Goal: Find specific page/section: Find specific page/section

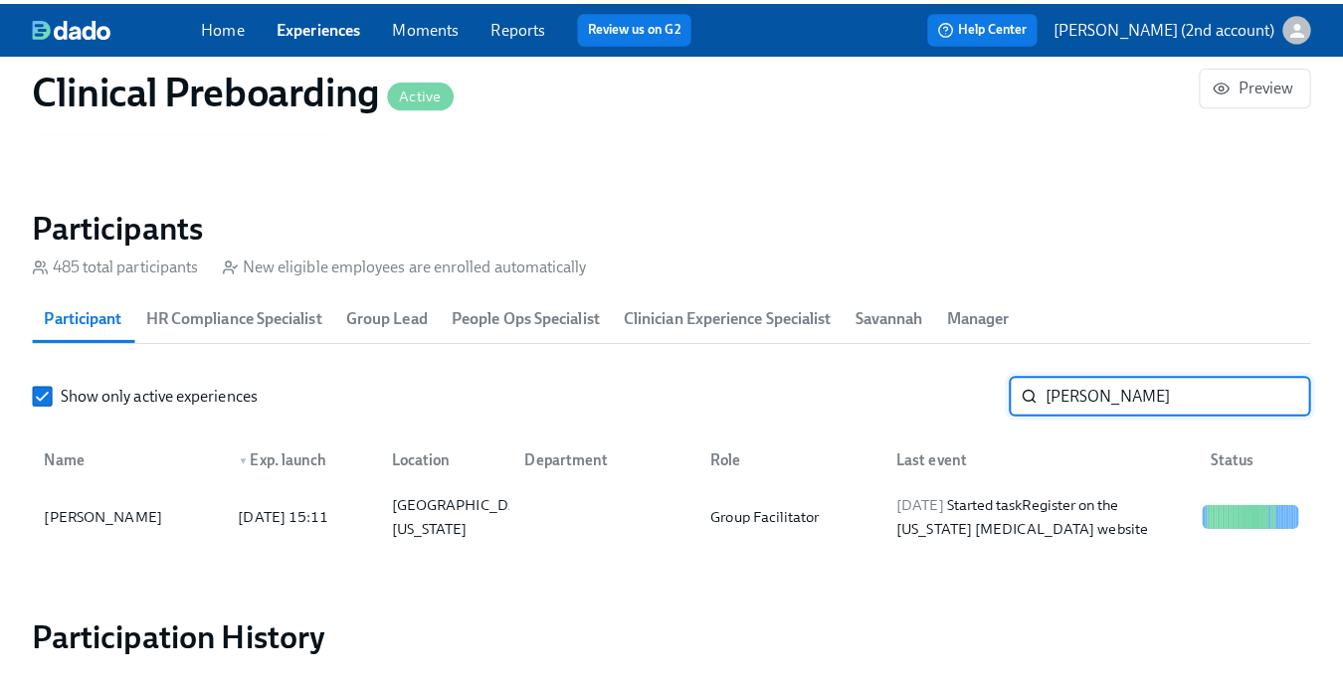
scroll to position [0, 24048]
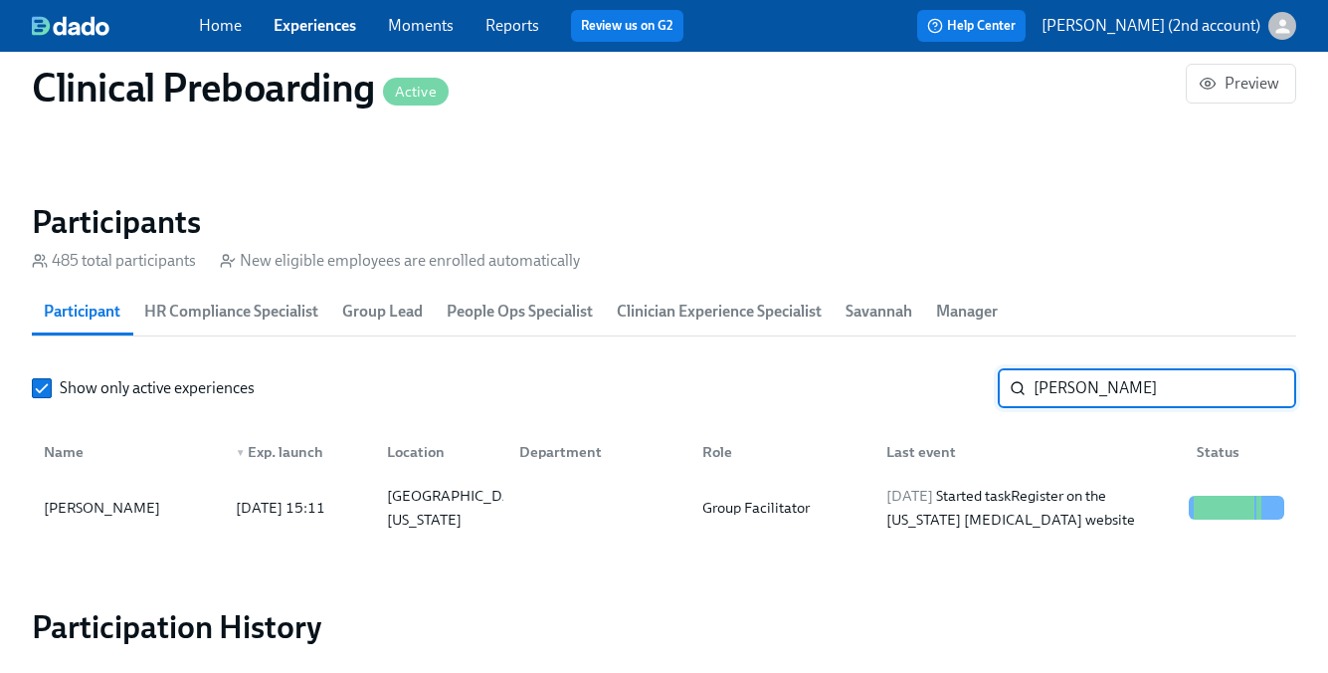
click at [1050, 391] on input "[PERSON_NAME]" at bounding box center [1165, 388] width 263 height 40
click at [1052, 387] on input "[PERSON_NAME]" at bounding box center [1165, 388] width 263 height 40
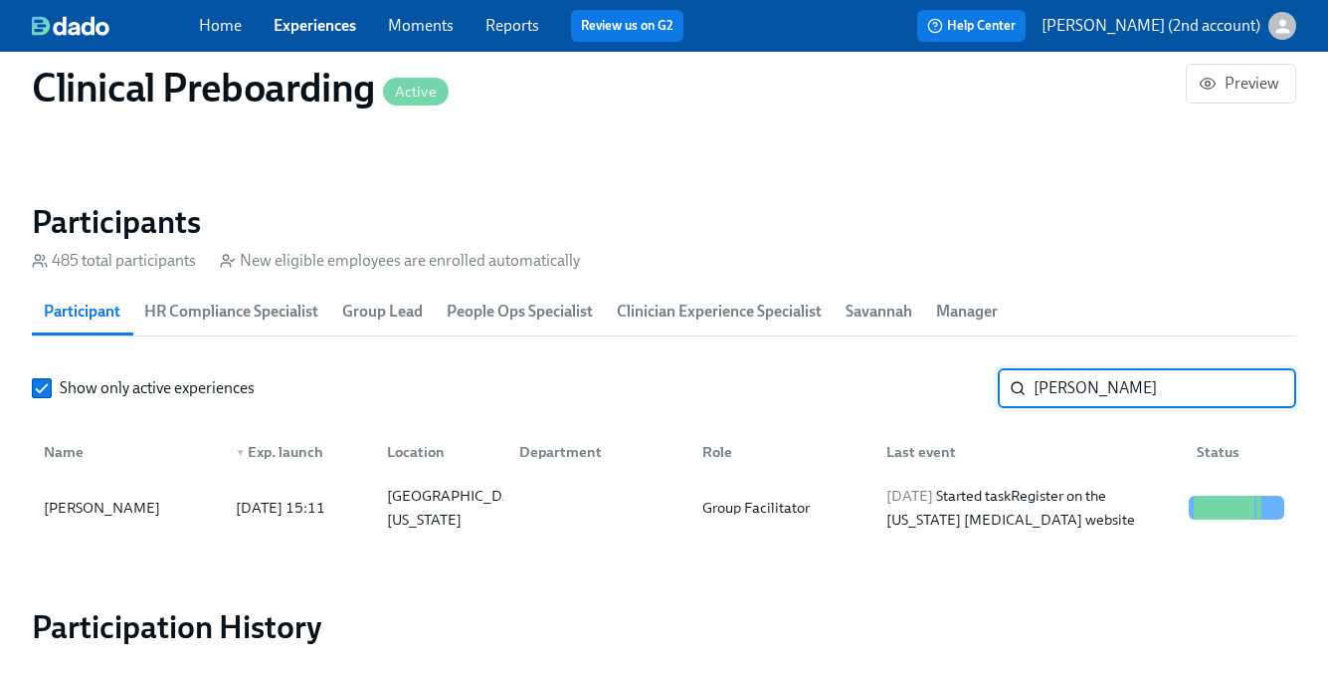
click at [1052, 387] on input "[PERSON_NAME]" at bounding box center [1165, 388] width 263 height 40
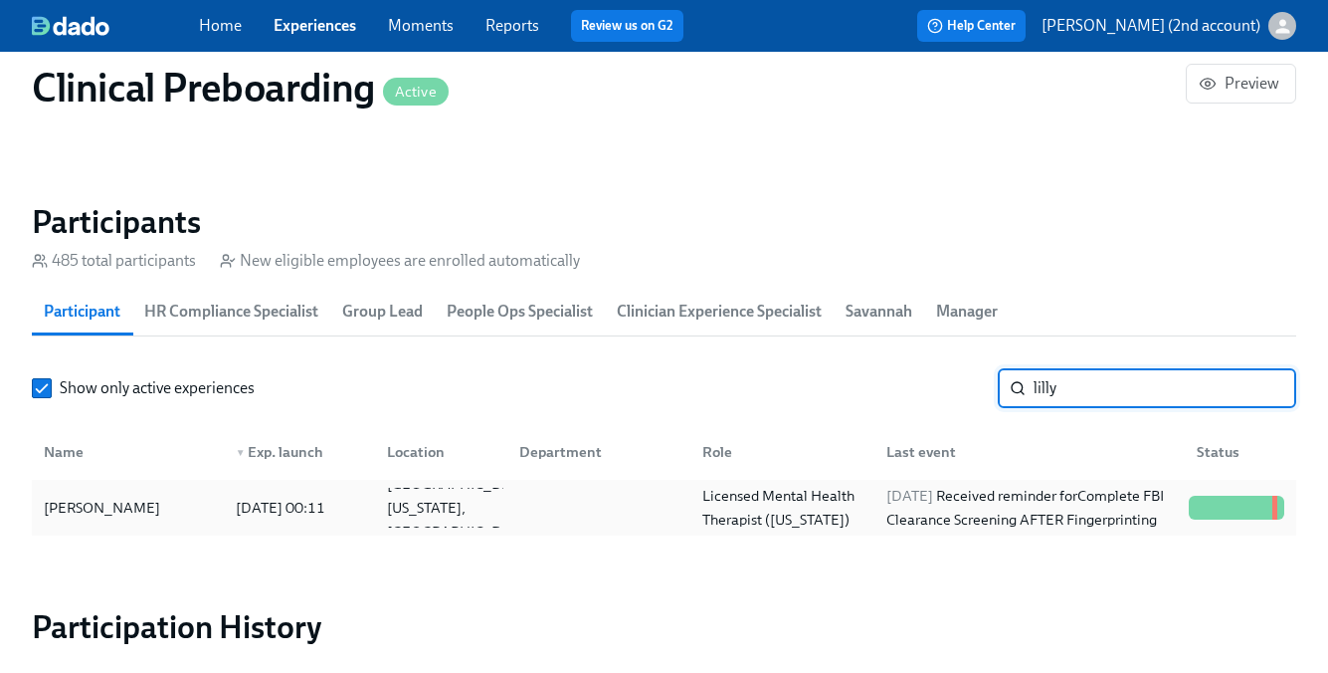
type input "lilly"
click at [579, 514] on div at bounding box center [595, 507] width 184 height 40
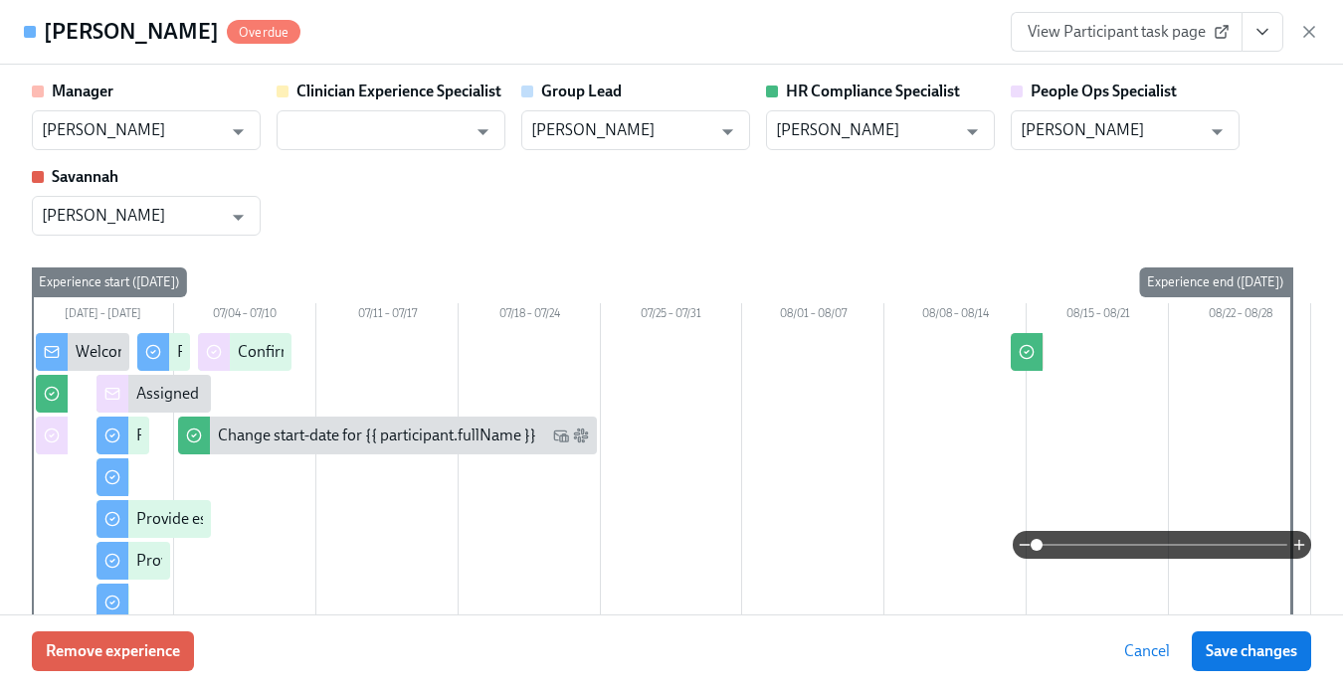
click at [1270, 39] on icon "View task page" at bounding box center [1263, 32] width 20 height 20
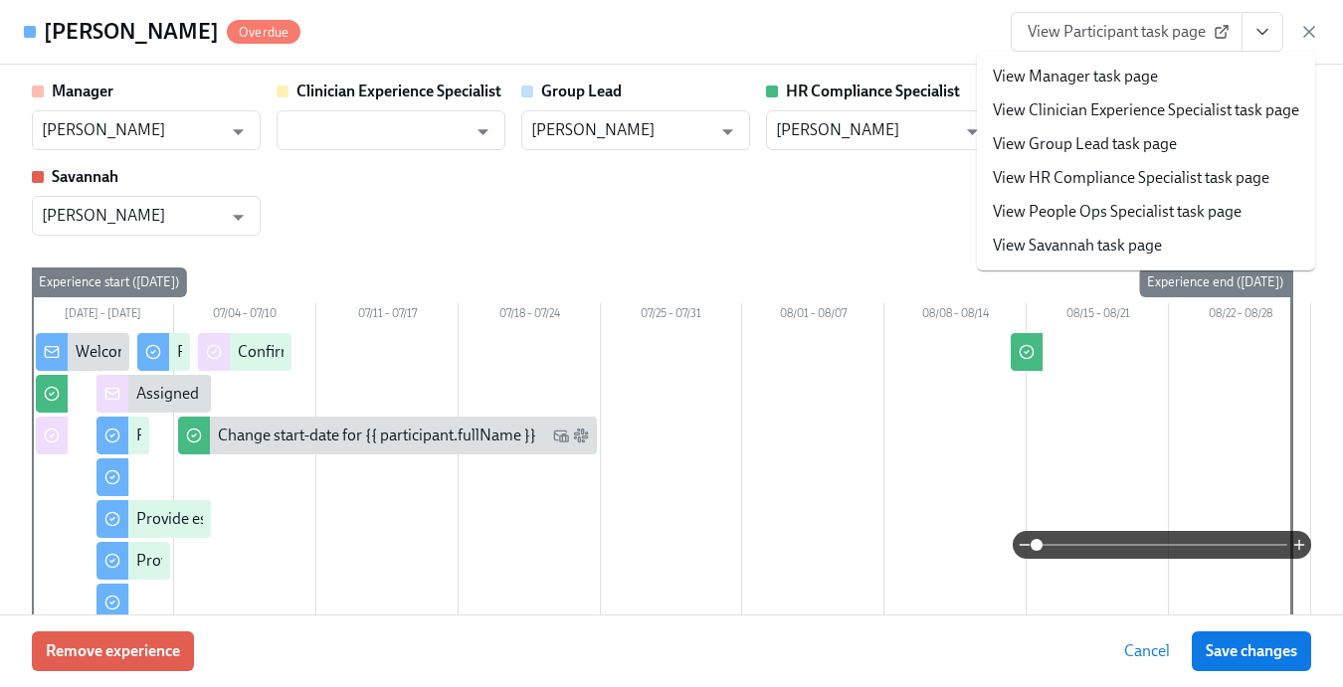
click at [1150, 212] on link "View People Ops Specialist task page" at bounding box center [1117, 212] width 249 height 22
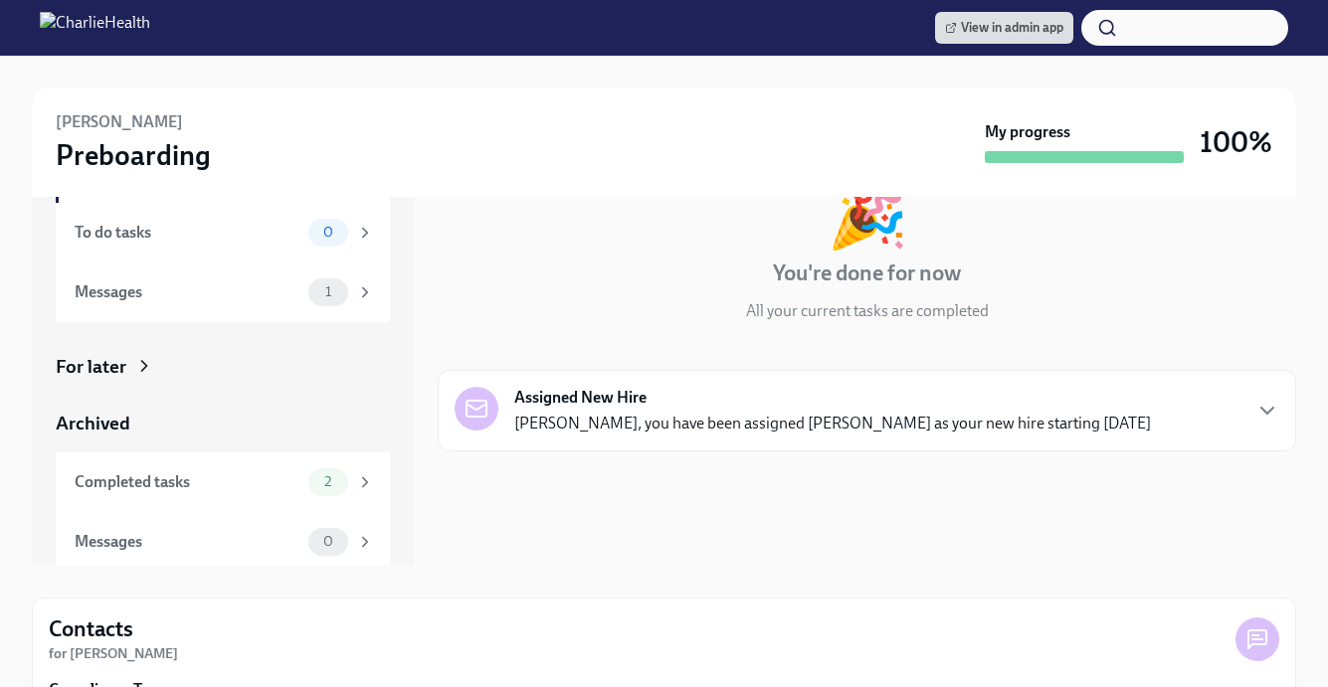
scroll to position [140, 0]
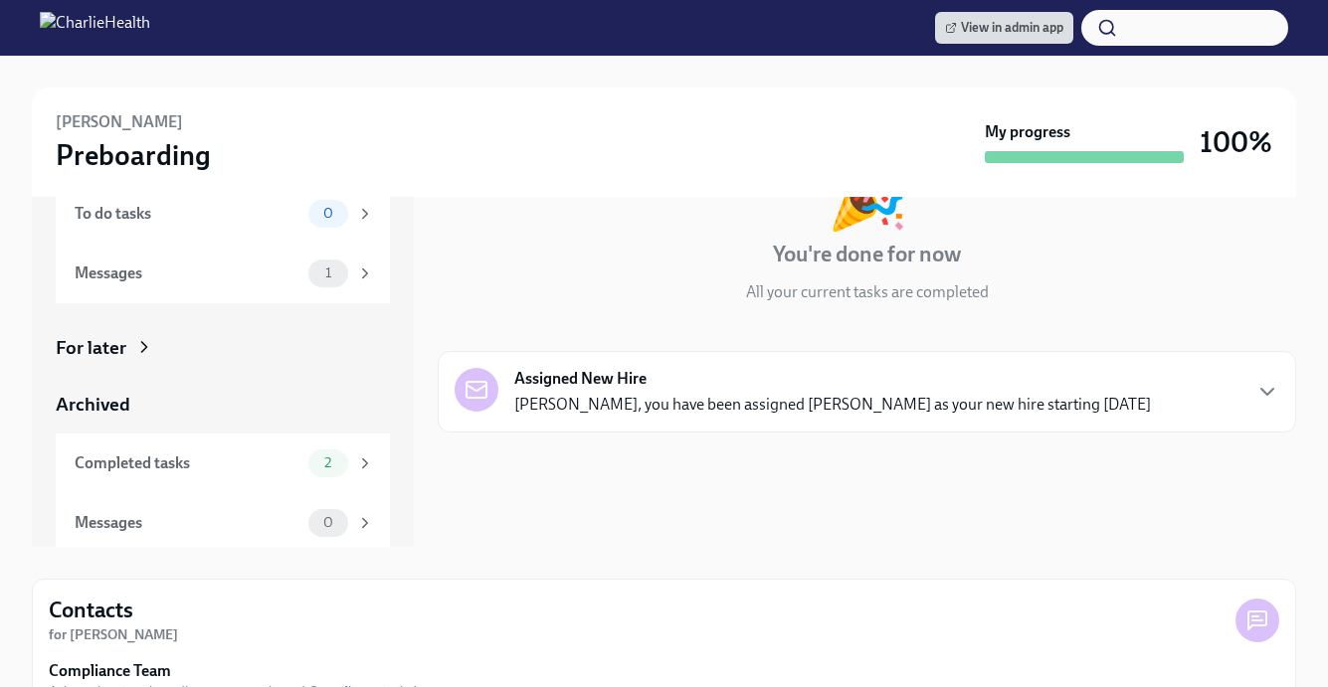
click at [150, 346] on icon at bounding box center [144, 347] width 20 height 20
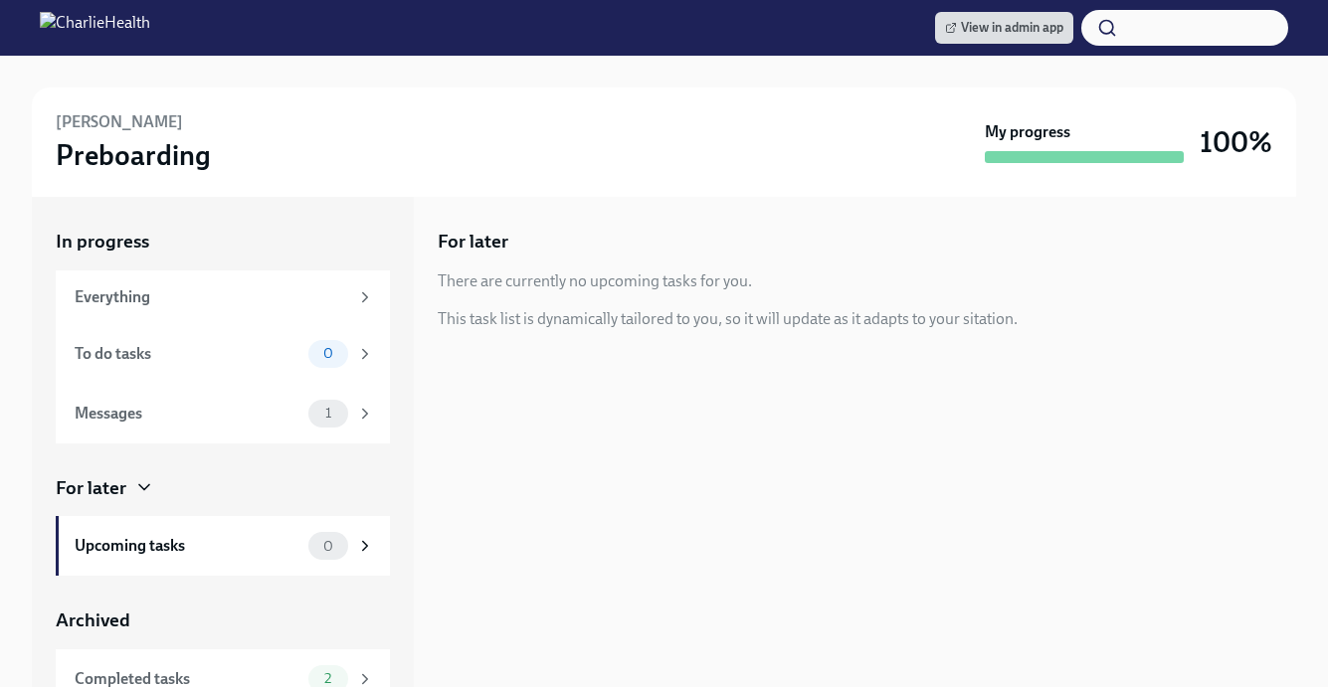
scroll to position [82, 0]
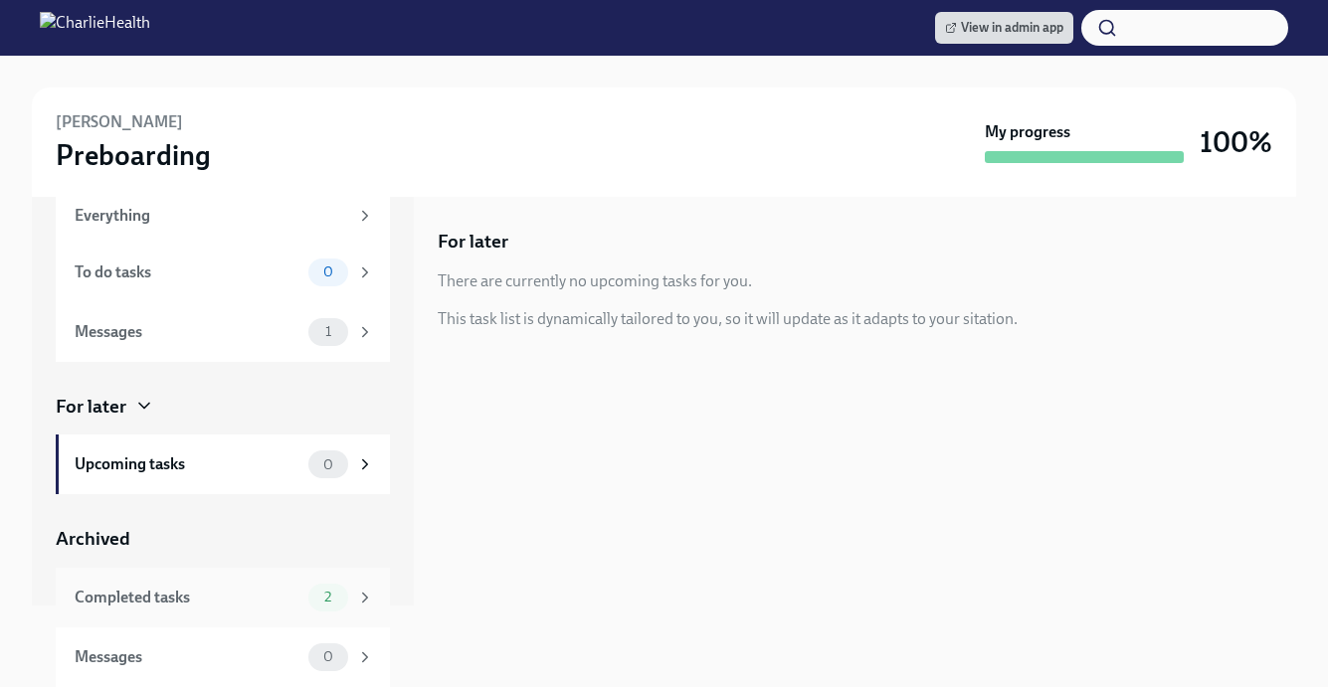
click at [266, 607] on div "Completed tasks" at bounding box center [188, 598] width 226 height 22
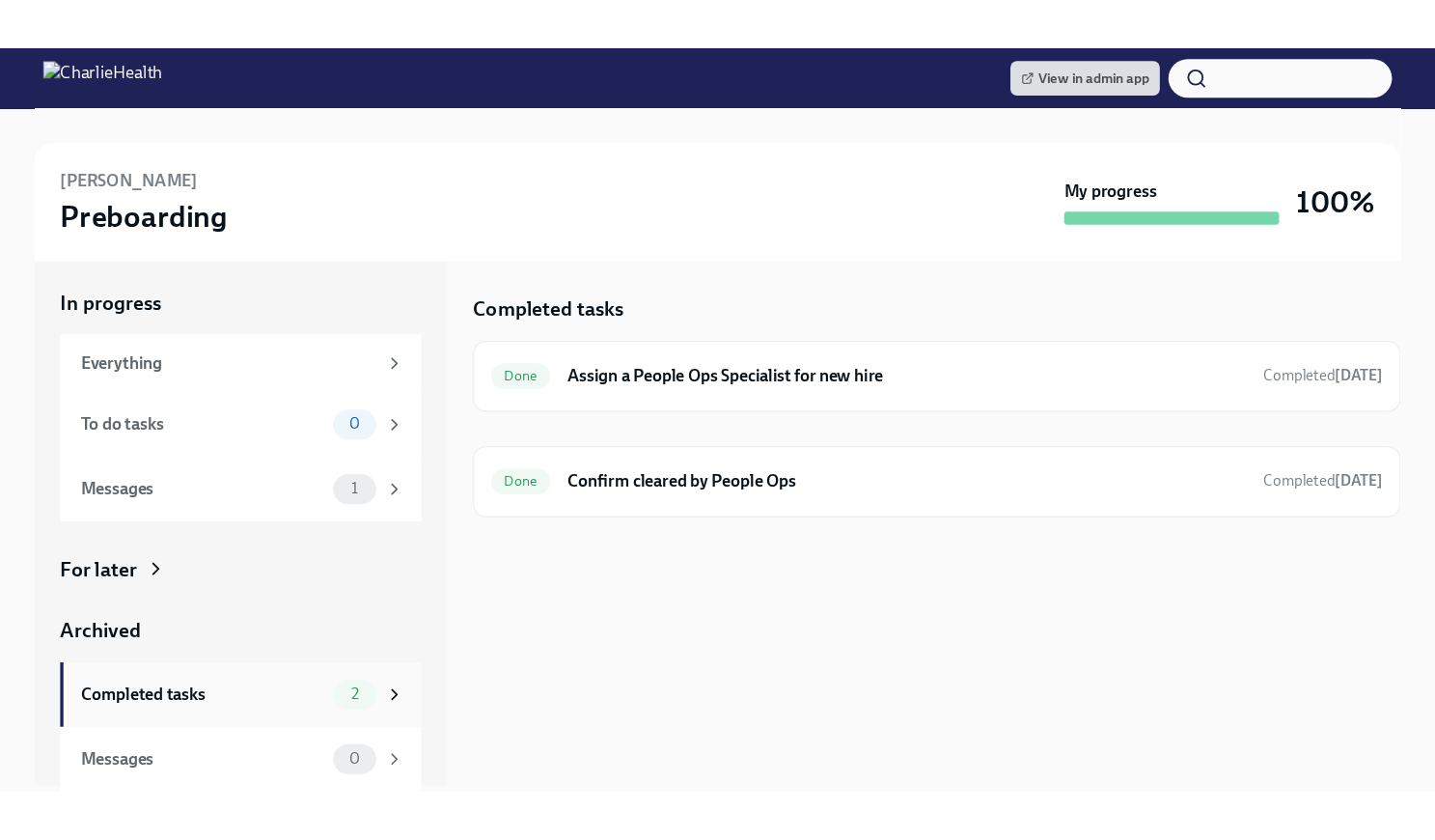
scroll to position [6, 0]
